Goal: Task Accomplishment & Management: Manage account settings

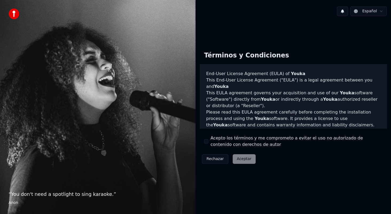
click at [211, 155] on button "Rechazar" at bounding box center [215, 159] width 26 height 10
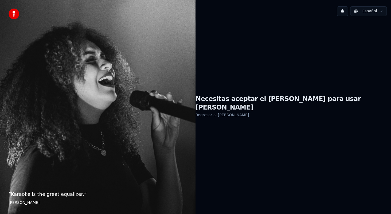
click at [235, 133] on div "Necesitas aceptar el EULA para usar Youka Regresar al EULA" at bounding box center [294, 106] width 196 height 172
click at [289, 64] on div "Necesitas aceptar el EULA para usar Youka Regresar al EULA" at bounding box center [294, 106] width 196 height 172
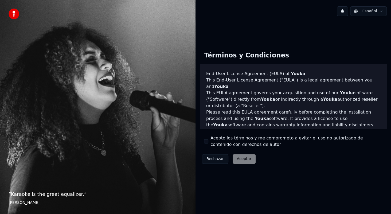
click at [246, 159] on div "Rechazar Aceptar" at bounding box center [229, 159] width 58 height 14
click at [216, 140] on label "Acepto los términos y me comprometo a evitar el uso no autorizado de contenido …" at bounding box center [297, 141] width 172 height 13
click at [208, 140] on button "Acepto los términos y me comprometo a evitar el uso no autorizado de contenido …" at bounding box center [206, 141] width 4 height 4
click at [243, 162] on button "Aceptar" at bounding box center [244, 159] width 23 height 10
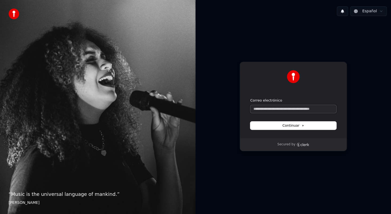
click at [284, 111] on input "Correo electrónico" at bounding box center [293, 109] width 86 height 8
click at [297, 128] on button "Continuar" at bounding box center [293, 126] width 86 height 8
type input "**********"
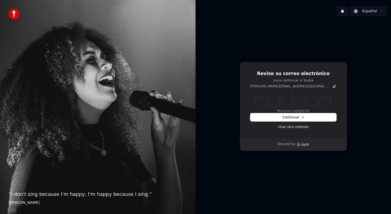
click at [261, 102] on input "Enter verification code" at bounding box center [293, 102] width 75 height 10
type input "******"
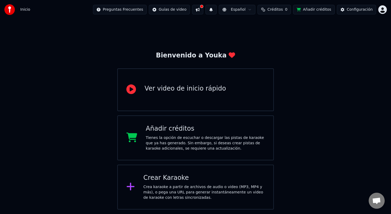
click at [283, 10] on span "Créditos" at bounding box center [275, 9] width 15 height 5
click at [254, 26] on th "Recargar" at bounding box center [251, 25] width 21 height 11
click at [258, 27] on th "Recargar" at bounding box center [251, 25] width 21 height 11
click at [319, 27] on div "Recargar Restante Expiración ([PERSON_NAME]) Actualizar" at bounding box center [280, 32] width 84 height 25
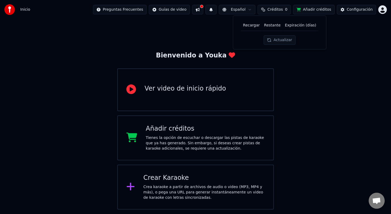
click at [319, 27] on div "Recargar Restante Expiración ([PERSON_NAME]) Actualizar" at bounding box center [280, 32] width 84 height 25
click at [185, 46] on div "Bienvenido a Youka Ver video de inicio rápido Añadir créditos Tienes la opción …" at bounding box center [195, 114] width 391 height 190
